Goal: Task Accomplishment & Management: Manage account settings

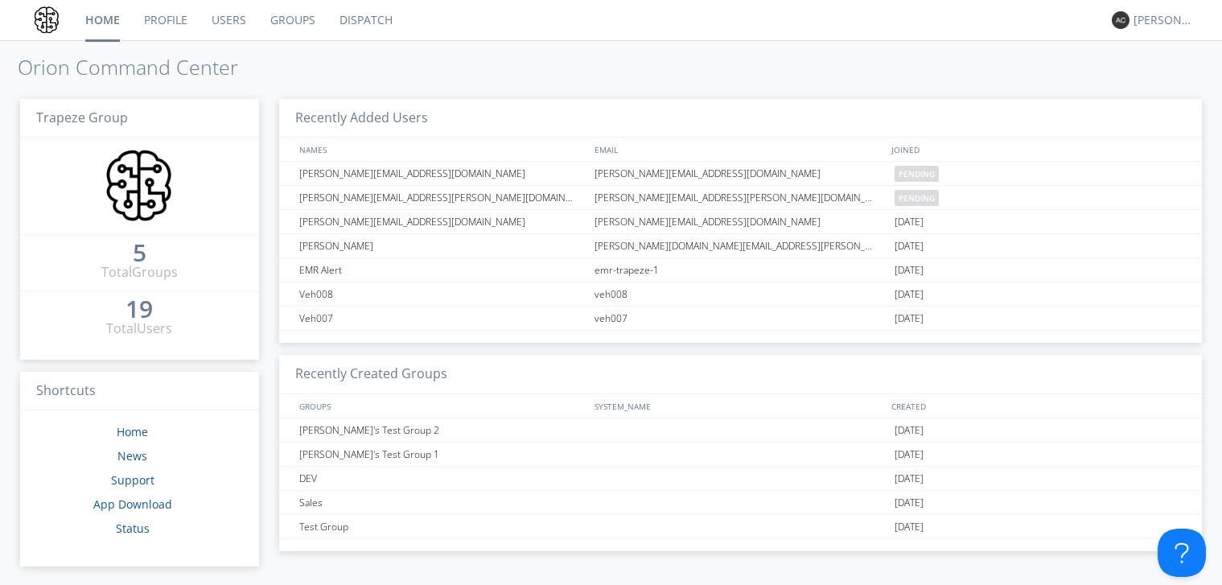
click at [200, 14] on link "Users" at bounding box center [228, 20] width 59 height 40
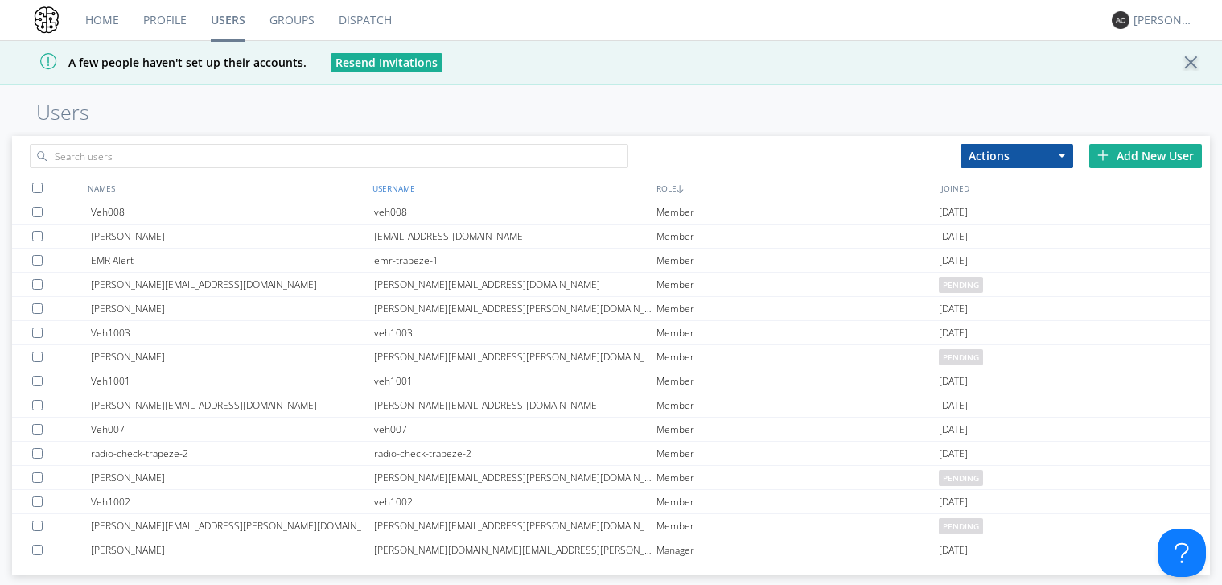
click at [395, 180] on div "USERNAME" at bounding box center [510, 187] width 285 height 23
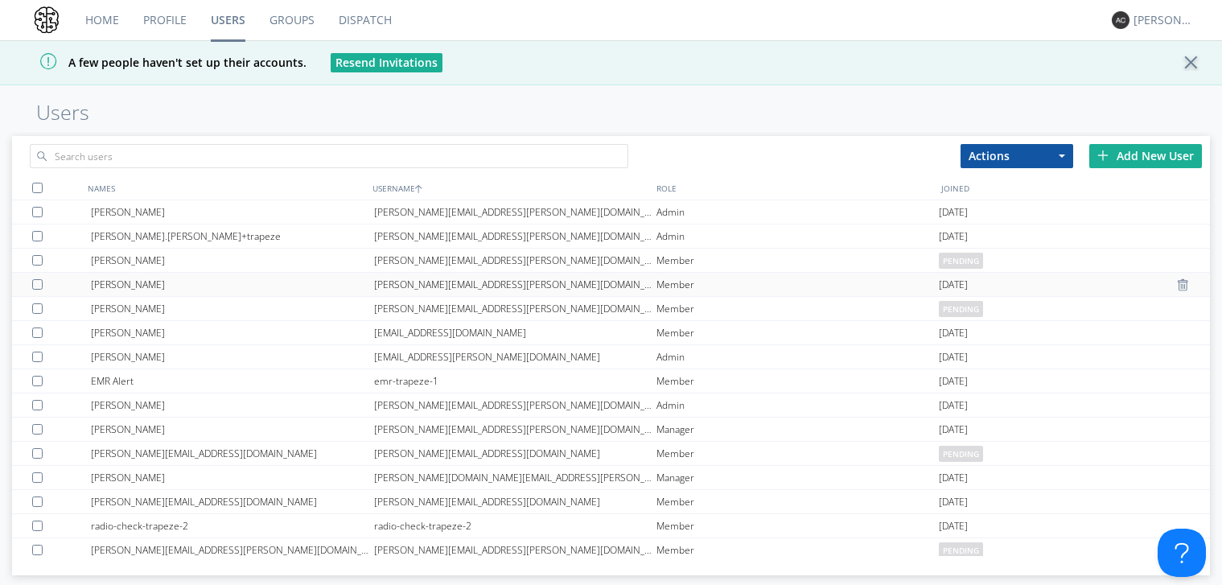
click at [446, 278] on div "[PERSON_NAME][EMAIL_ADDRESS][PERSON_NAME][DOMAIN_NAME]" at bounding box center [515, 284] width 282 height 23
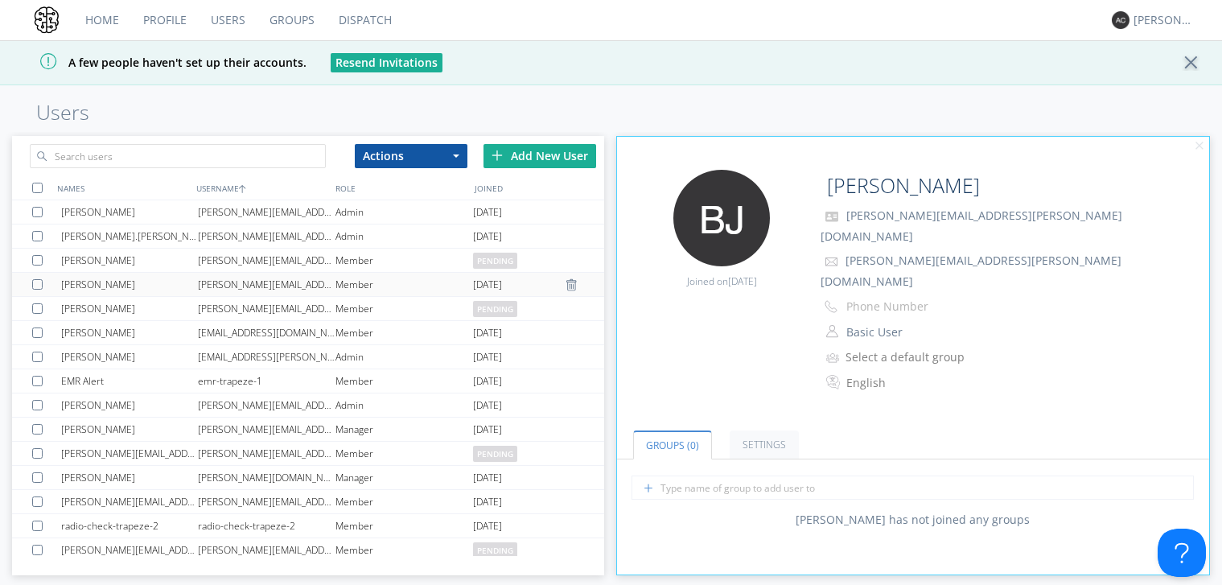
click at [271, 286] on div "[PERSON_NAME][EMAIL_ADDRESS][PERSON_NAME][DOMAIN_NAME]" at bounding box center [267, 284] width 138 height 23
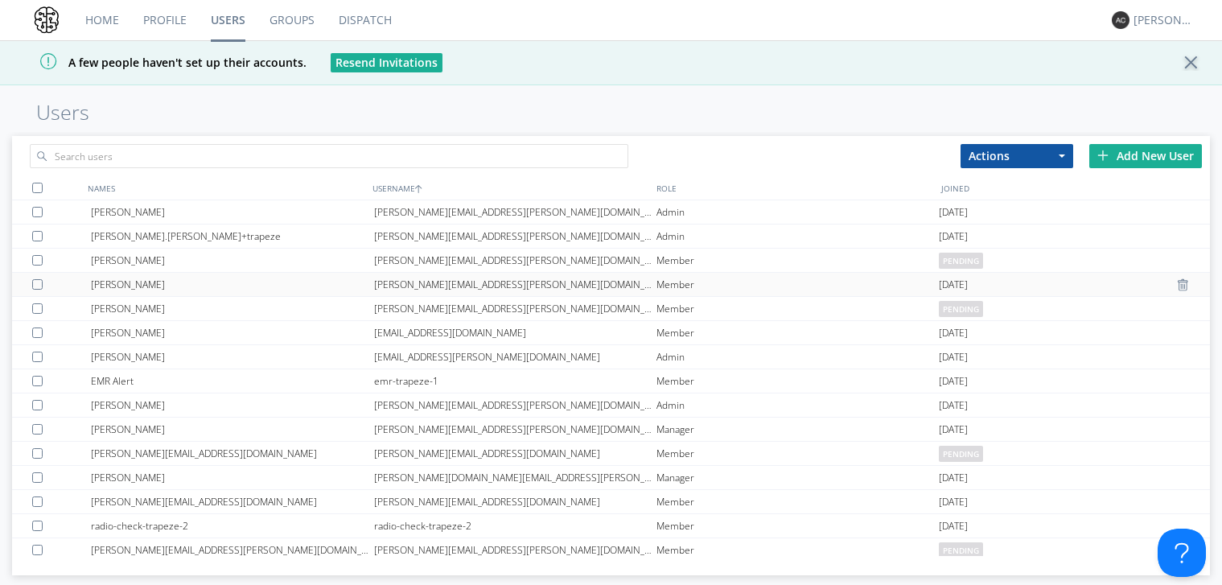
click at [271, 286] on div "[PERSON_NAME]" at bounding box center [232, 284] width 282 height 23
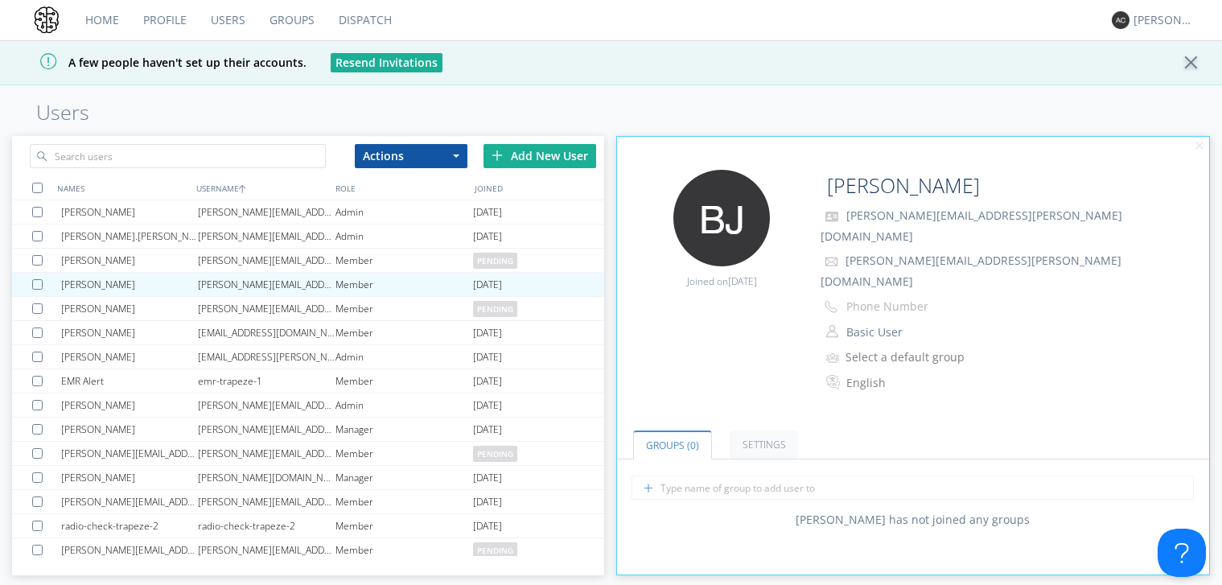
click at [1196, 61] on div at bounding box center [1196, 63] width 28 height 16
